Goal: Information Seeking & Learning: Learn about a topic

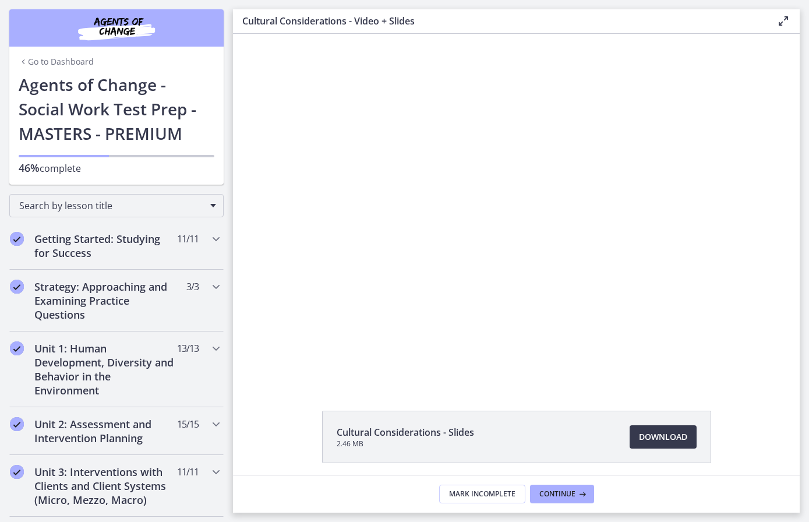
click at [490, 473] on div "Cultural Considerations - Slides 2.46 MB Download Opens in a new window" at bounding box center [517, 464] width 408 height 108
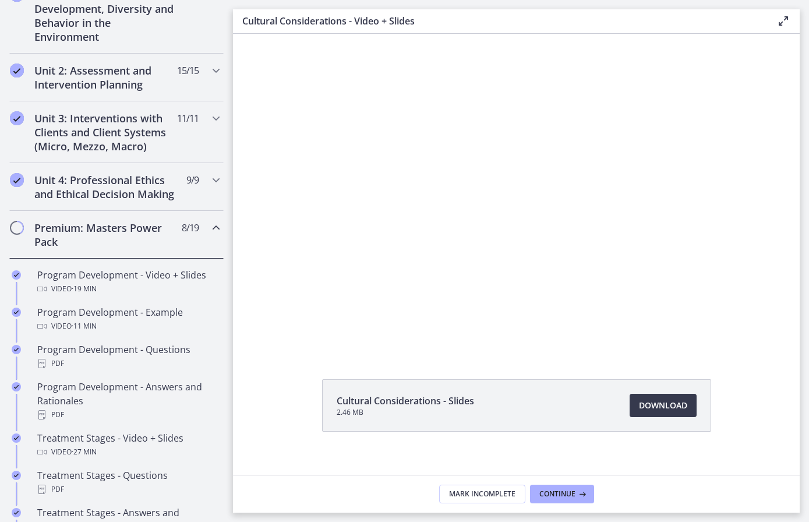
click at [451, 266] on div at bounding box center [516, 193] width 567 height 318
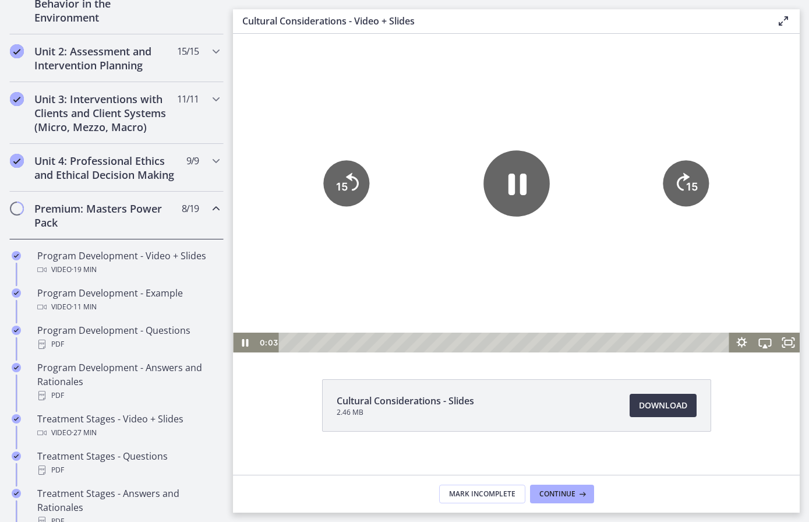
click at [491, 189] on icon "Pause" at bounding box center [516, 183] width 66 height 66
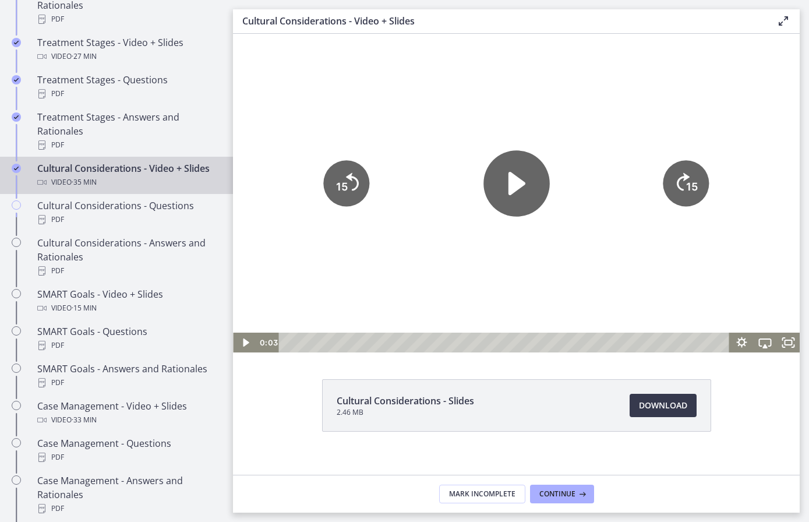
scroll to position [739, 0]
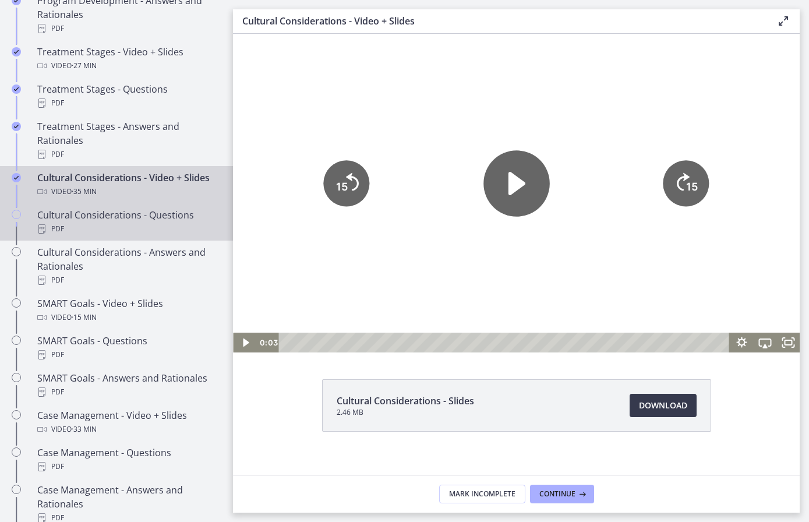
click at [150, 225] on div "PDF" at bounding box center [128, 229] width 182 height 14
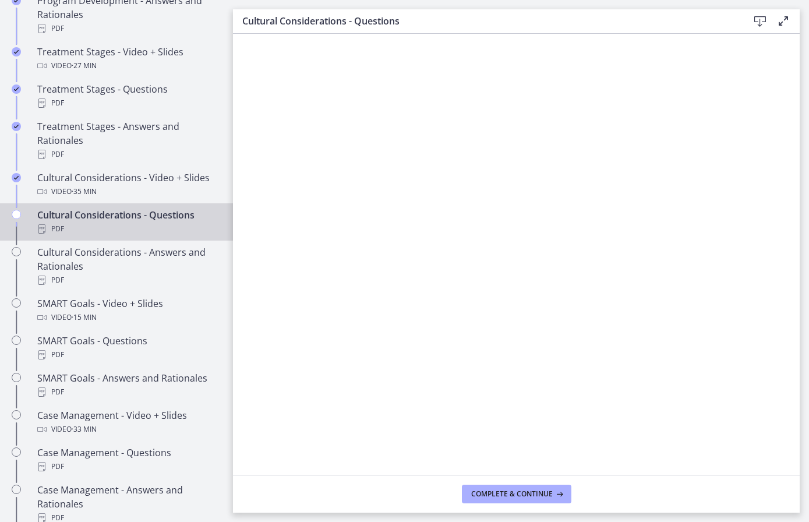
click at [759, 22] on icon at bounding box center [760, 22] width 14 height 14
click at [530, 495] on span "Complete & continue" at bounding box center [512, 493] width 82 height 9
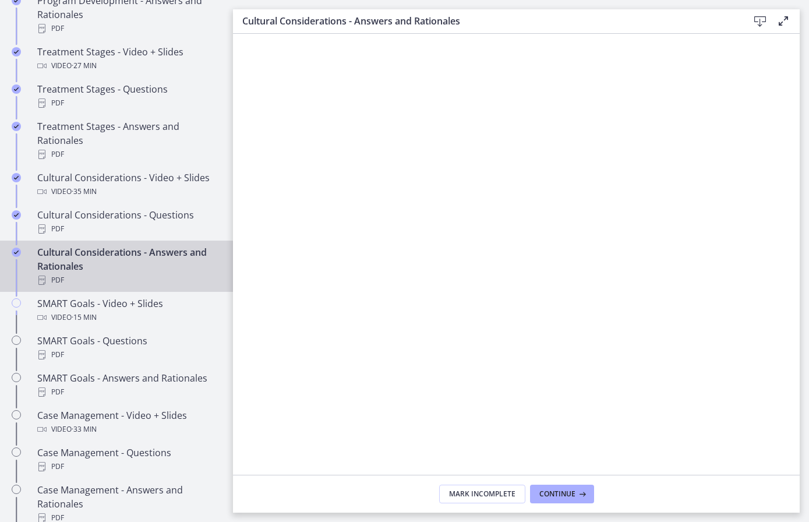
click at [761, 10] on div "Cultural Considerations - Answers and Rationales Download Enable fullscreen" at bounding box center [516, 21] width 567 height 24
click at [762, 21] on icon at bounding box center [760, 22] width 14 height 14
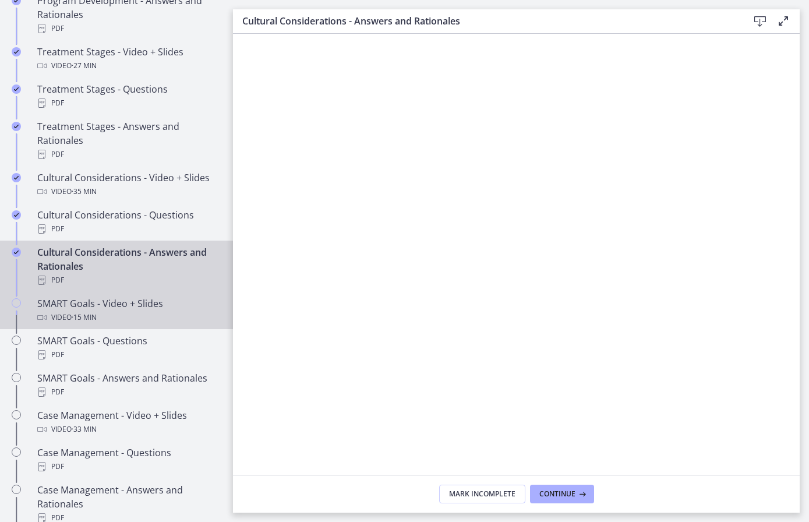
click at [124, 307] on div "SMART Goals - Video + Slides Video · 15 min" at bounding box center [128, 310] width 182 height 28
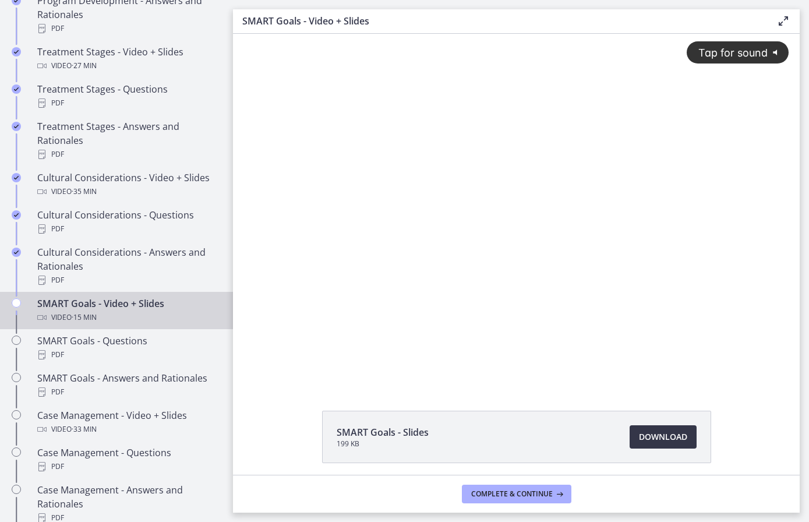
click at [679, 440] on span "Download Opens in a new window" at bounding box center [663, 437] width 48 height 14
